Goal: Information Seeking & Learning: Check status

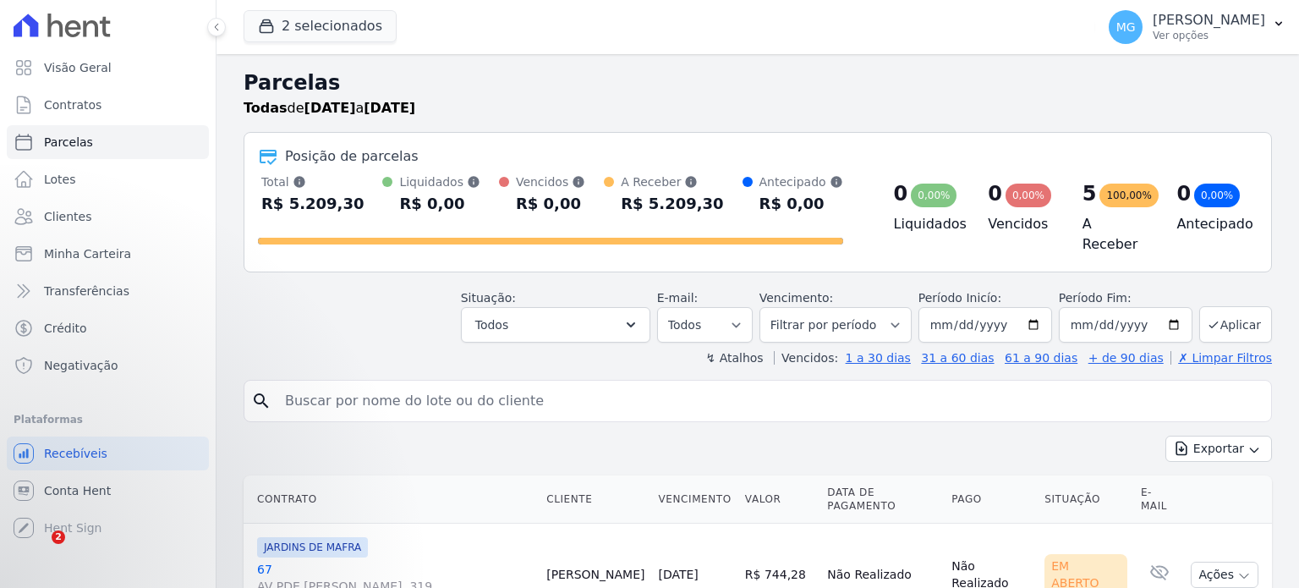
select select
click at [319, 30] on button "2 selecionados" at bounding box center [320, 26] width 153 height 32
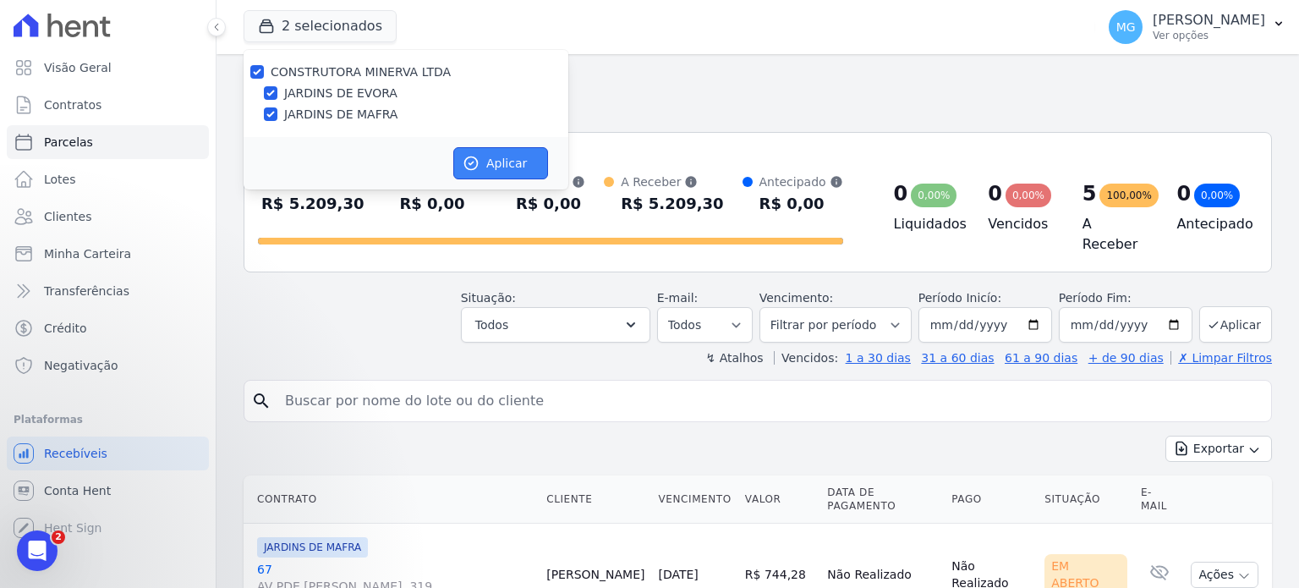
click at [508, 158] on button "Aplicar" at bounding box center [500, 163] width 95 height 32
select select
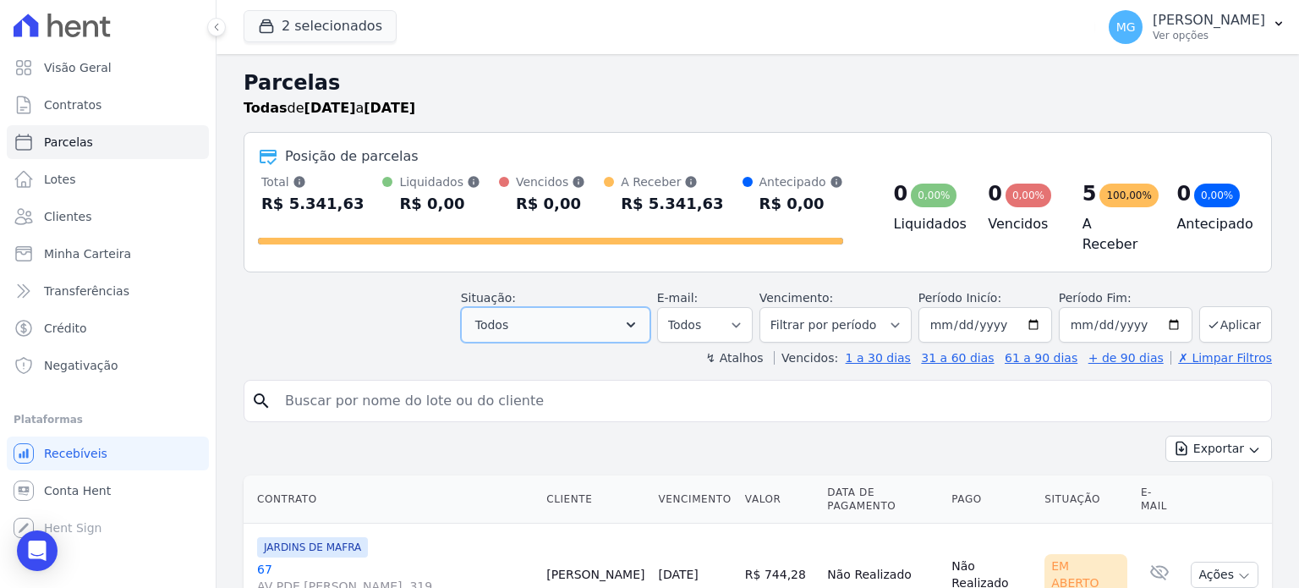
click at [623, 327] on button "Todos" at bounding box center [556, 325] width 190 height 36
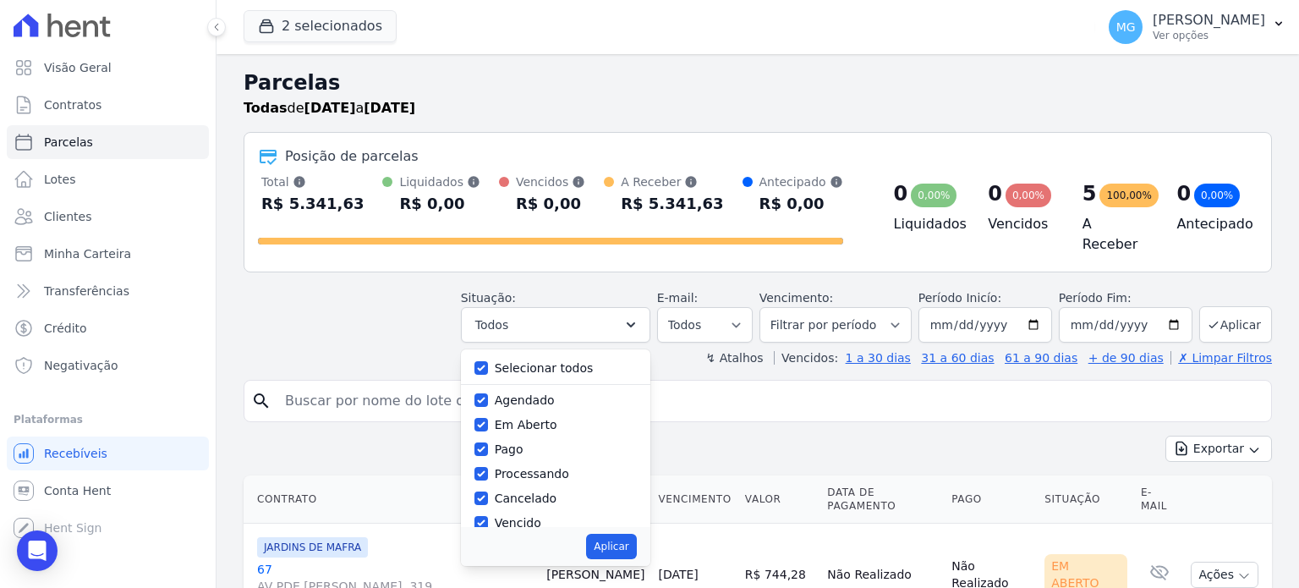
click at [362, 297] on div "Situação: Agendado Em Aberto Pago Processando Cancelado Vencido Transferindo De…" at bounding box center [758, 313] width 1029 height 60
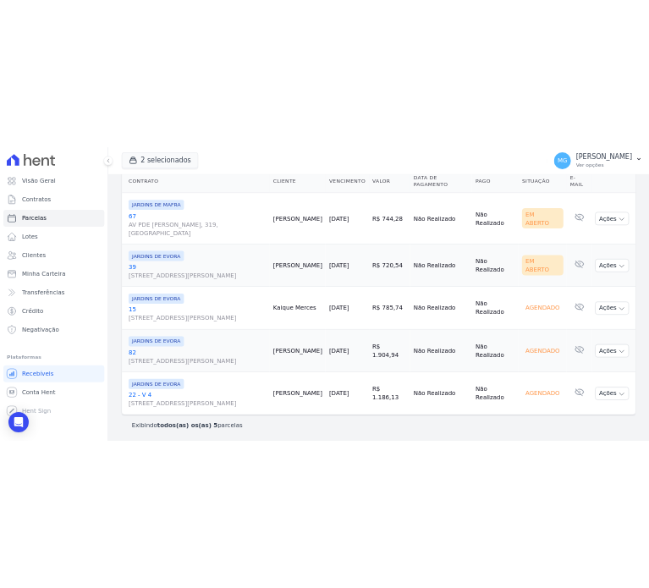
scroll to position [473, 0]
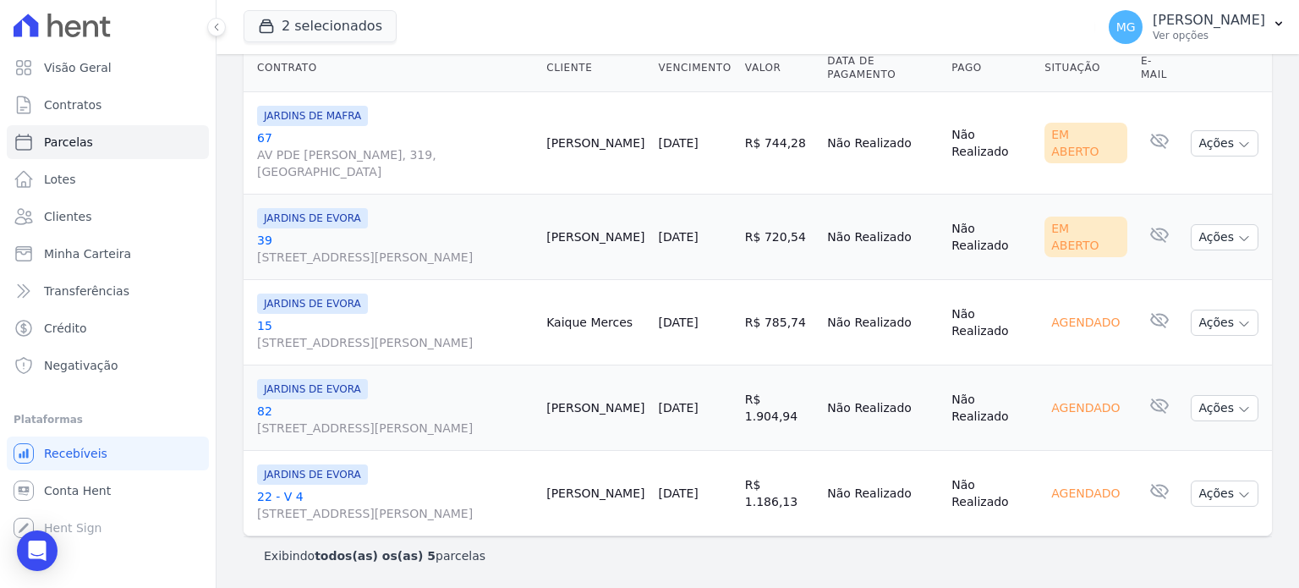
click at [445, 146] on span "AV PDE [PERSON_NAME], 319, [GEOGRAPHIC_DATA]" at bounding box center [395, 163] width 276 height 34
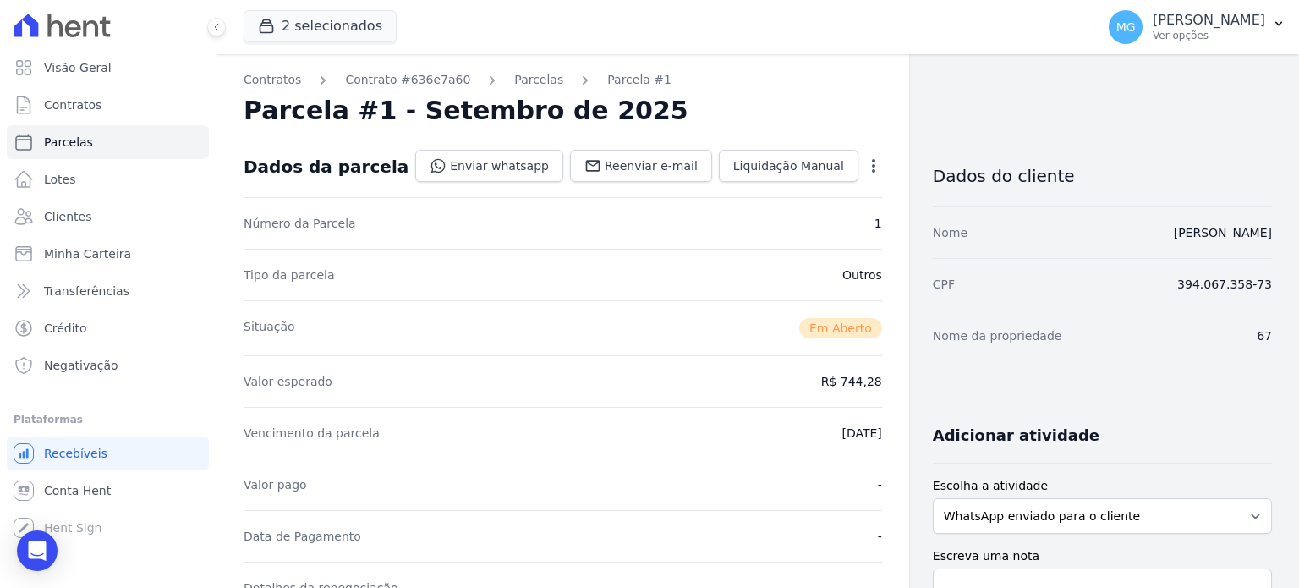
select select
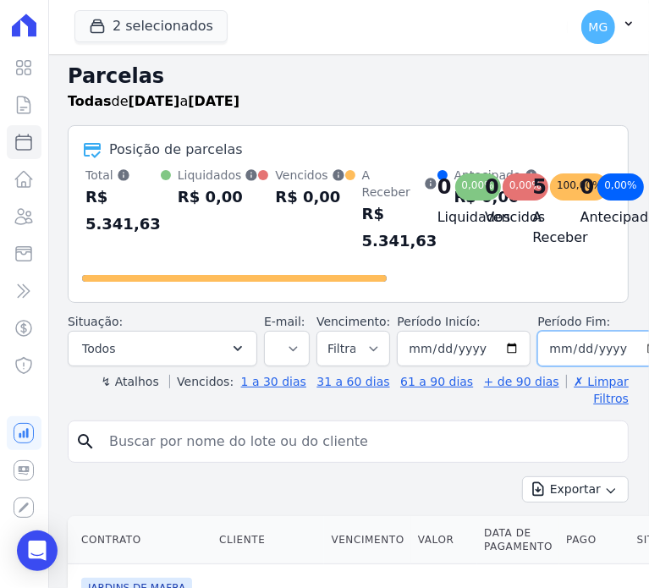
click at [629, 351] on input "2025-09-05" at bounding box center [604, 349] width 134 height 36
type input "2025-09-30"
click at [437, 79] on h2 "Parcelas" at bounding box center [348, 76] width 561 height 30
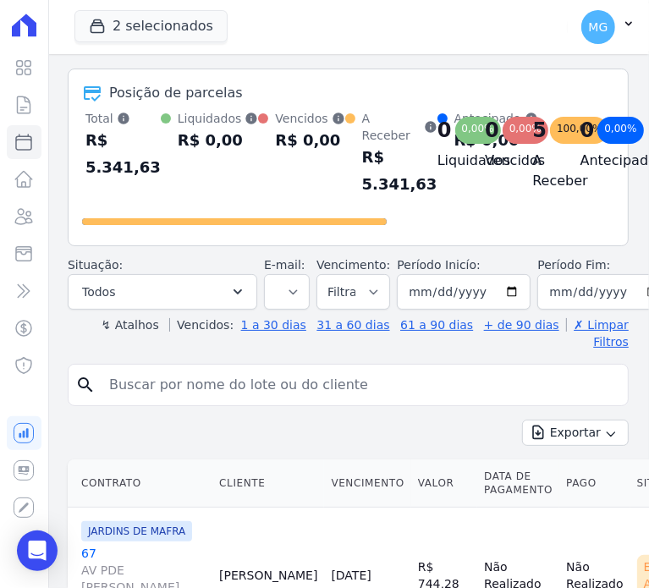
scroll to position [56, 0]
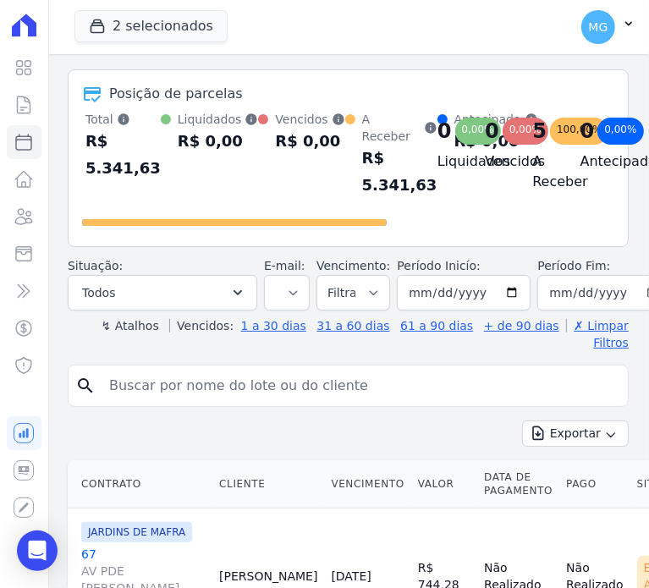
click at [198, 369] on input "search" at bounding box center [360, 386] width 522 height 34
type input "52"
select select
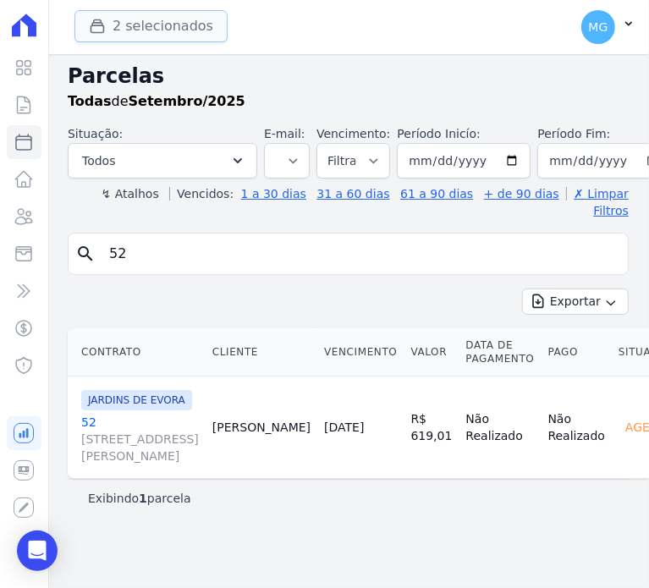
click at [142, 23] on button "2 selecionados" at bounding box center [150, 26] width 153 height 32
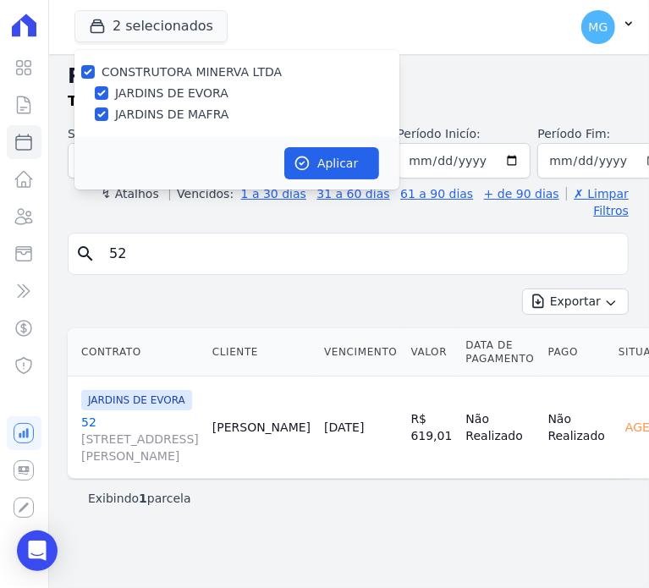
click at [498, 80] on h2 "Parcelas" at bounding box center [348, 76] width 561 height 30
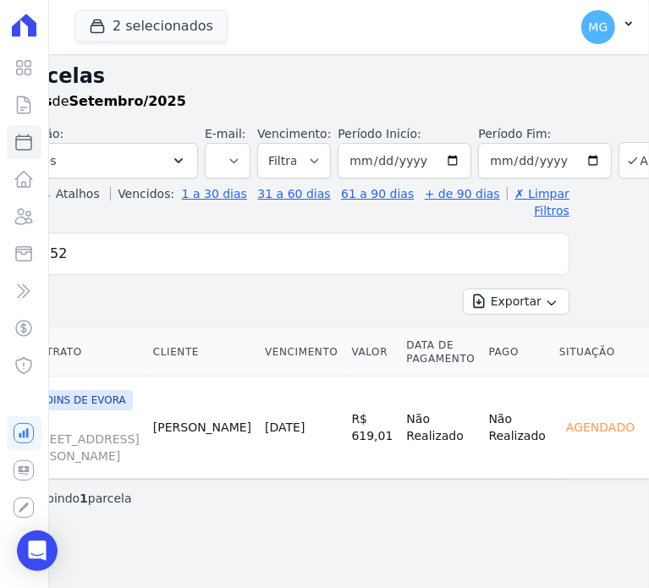
scroll to position [0, 95]
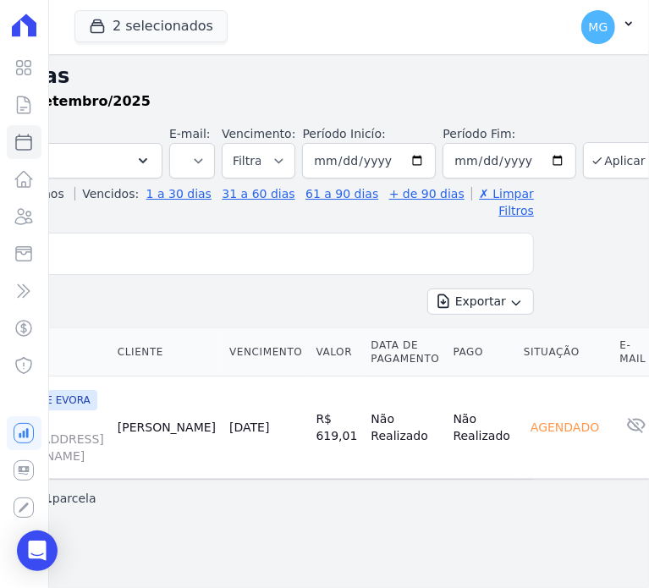
drag, startPoint x: 511, startPoint y: 277, endPoint x: 572, endPoint y: 266, distance: 61.9
drag, startPoint x: 591, startPoint y: 165, endPoint x: 591, endPoint y: 174, distance: 9.3
click at [590, 164] on button "Aplicar" at bounding box center [619, 160] width 73 height 36
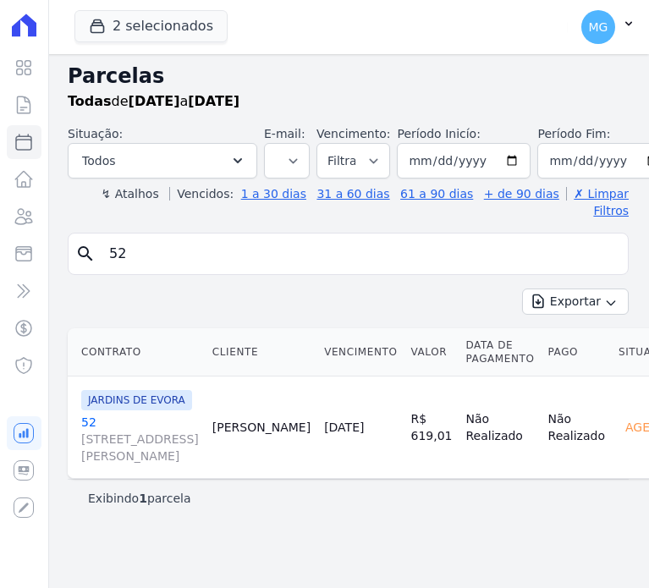
select select
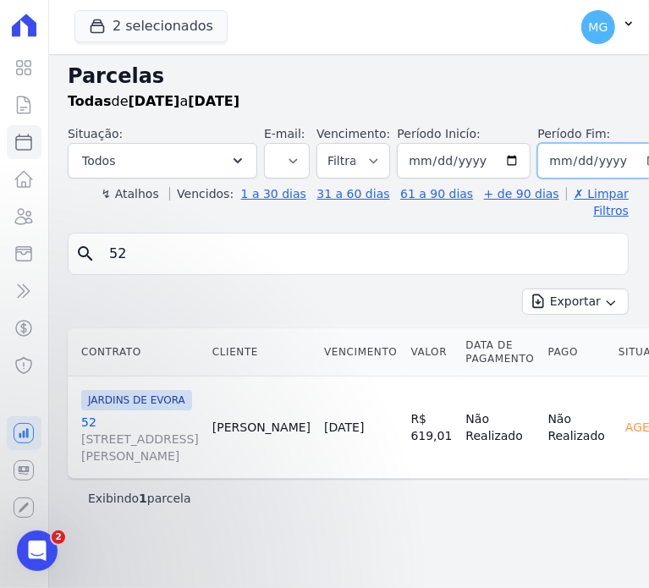
click at [631, 164] on input "2025-09-30" at bounding box center [604, 161] width 134 height 36
type input "[DATE]"
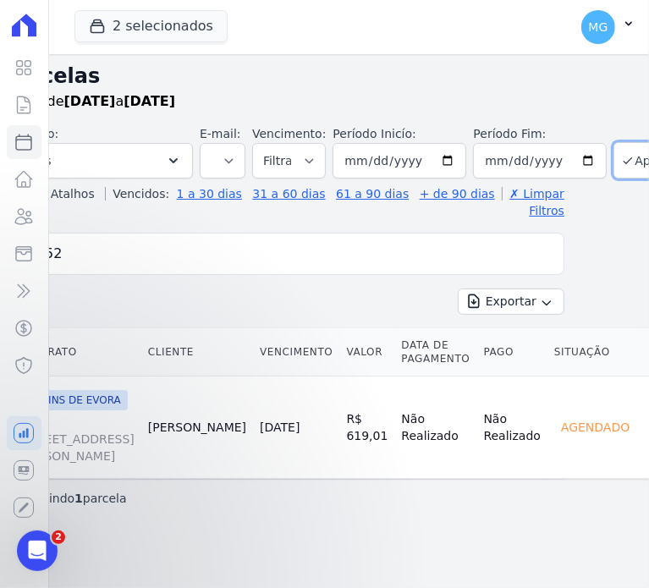
scroll to position [0, 95]
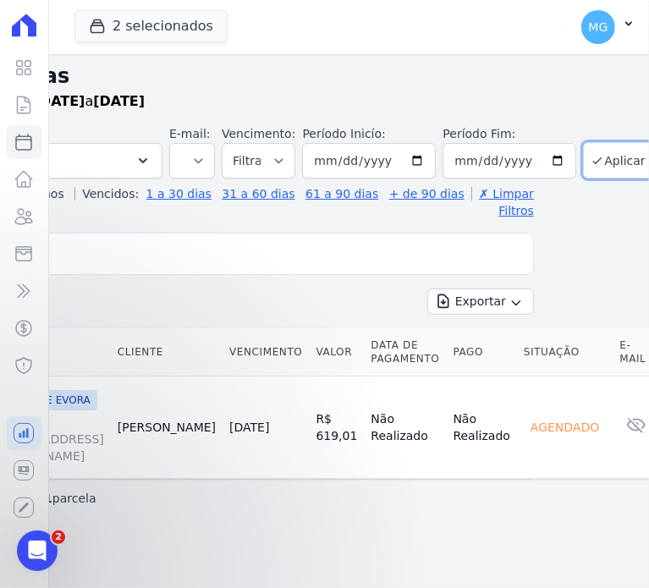
drag, startPoint x: 481, startPoint y: 85, endPoint x: 572, endPoint y: 100, distance: 91.7
click at [586, 149] on button "Aplicar" at bounding box center [619, 160] width 73 height 36
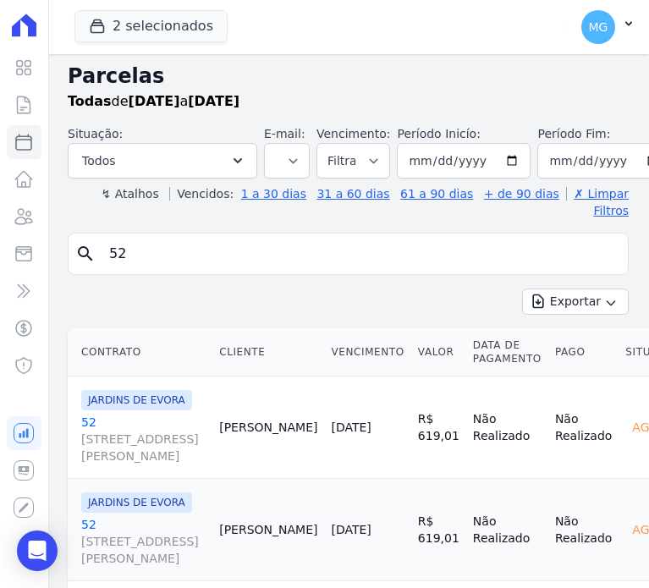
select select
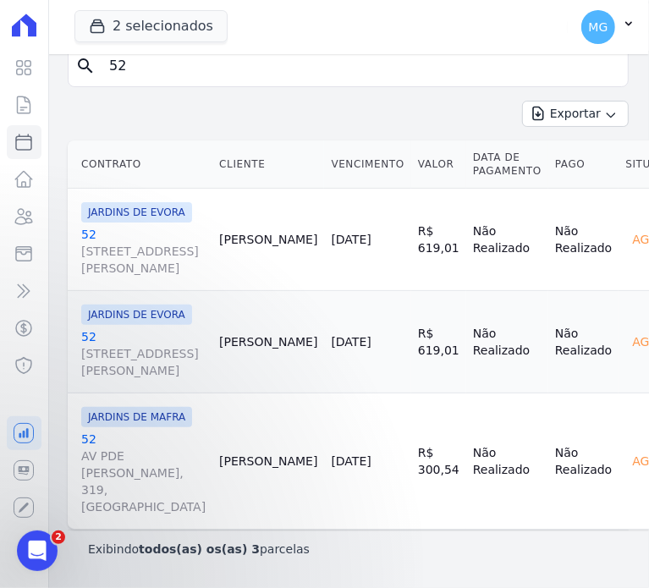
scroll to position [453, 0]
click at [29, 107] on icon at bounding box center [24, 105] width 20 height 20
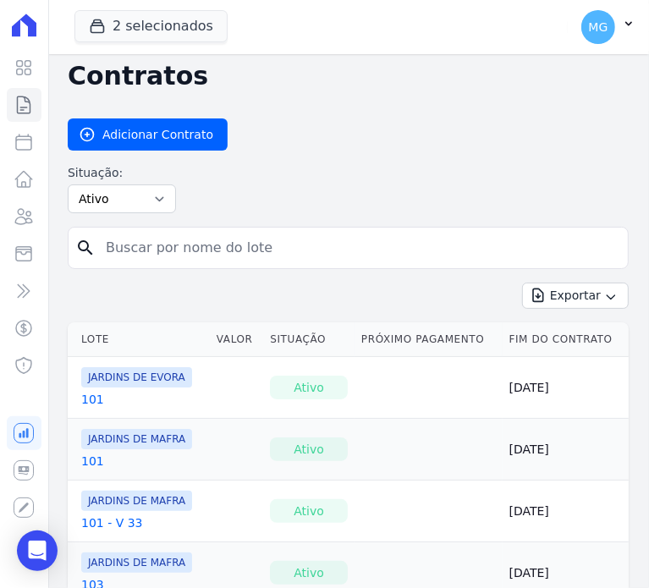
click at [162, 228] on div "search" at bounding box center [348, 248] width 561 height 42
click at [162, 253] on input "search" at bounding box center [358, 248] width 525 height 34
type input "52"
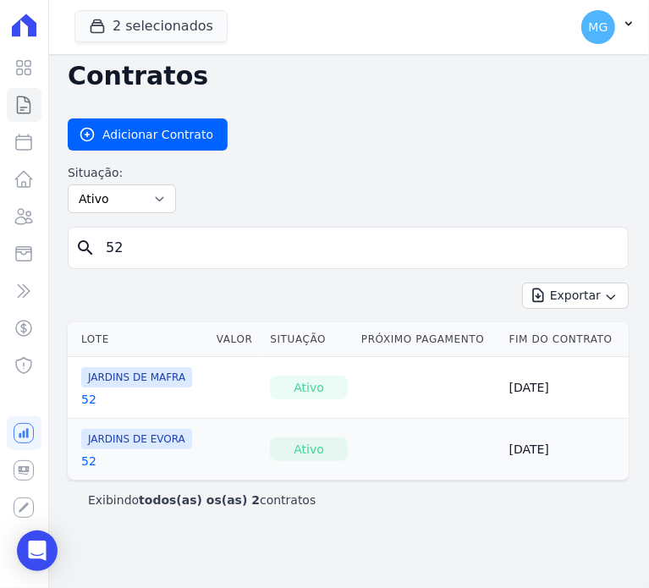
click at [86, 398] on link "52" at bounding box center [88, 399] width 15 height 17
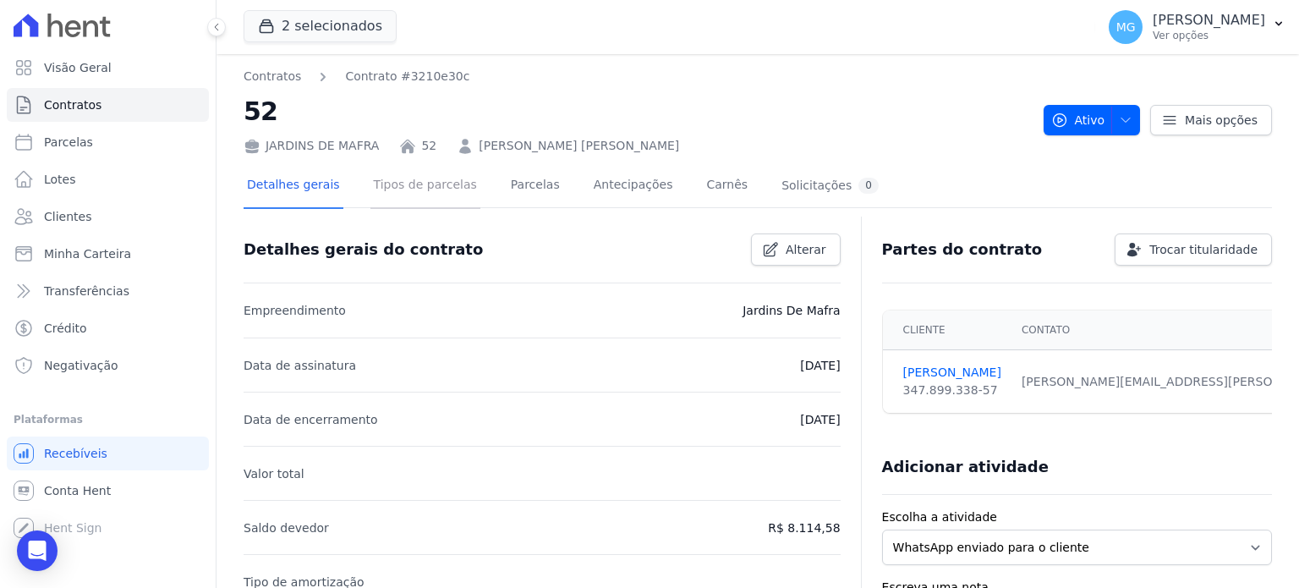
click at [380, 179] on link "Tipos de parcelas" at bounding box center [426, 186] width 110 height 45
click at [518, 190] on link "Parcelas" at bounding box center [536, 186] width 56 height 45
